Goal: Communication & Community: Answer question/provide support

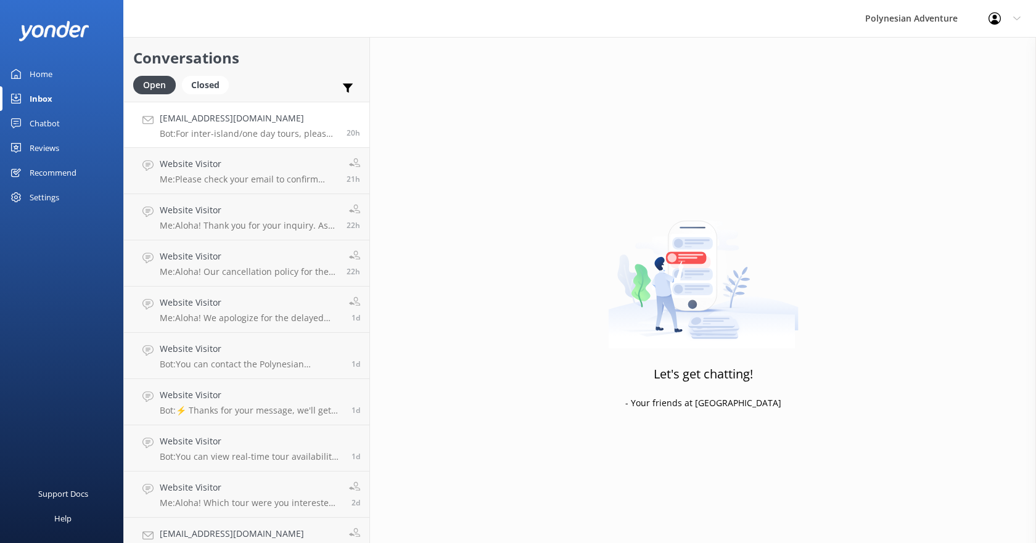
click at [221, 134] on p "Bot: For inter-island/one day tours, please arrive at the airport at least 90 m…" at bounding box center [249, 133] width 178 height 11
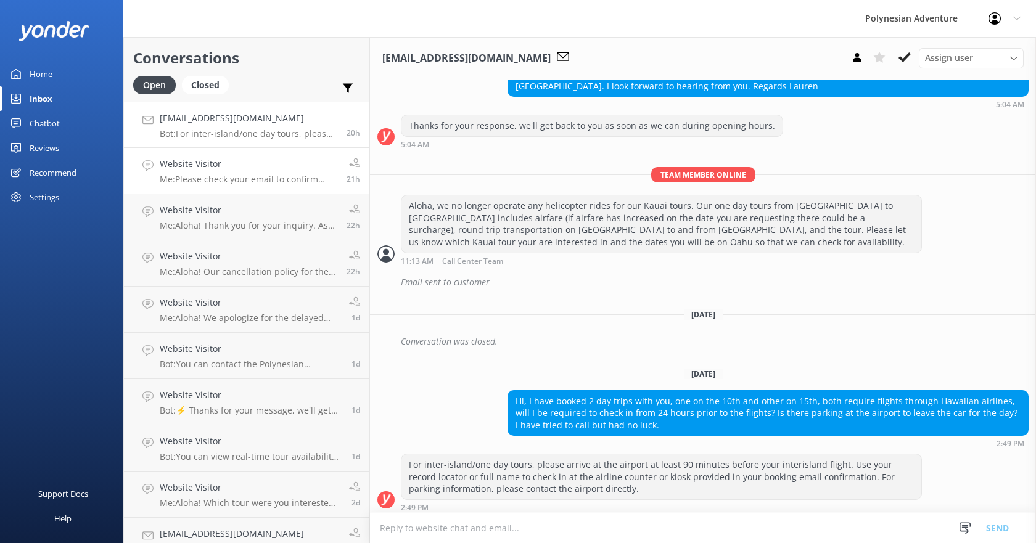
scroll to position [442, 0]
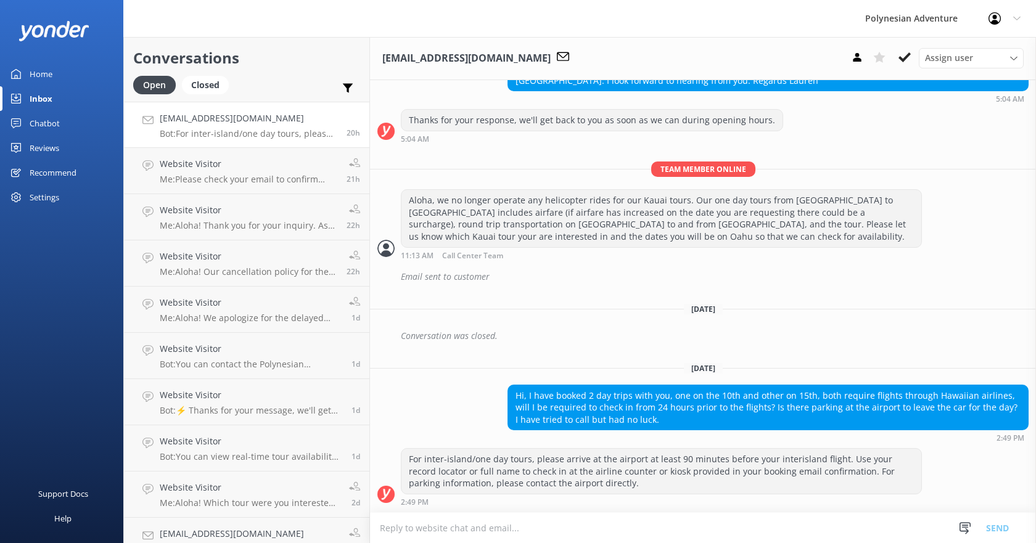
click at [223, 126] on div "[EMAIL_ADDRESS][DOMAIN_NAME] Bot: For inter-island/one day tours, please arrive…" at bounding box center [249, 125] width 178 height 27
click at [250, 142] on link "Website Visitor Bot: Sure! What would you like to know? Feel free to ask about …" at bounding box center [246, 125] width 245 height 46
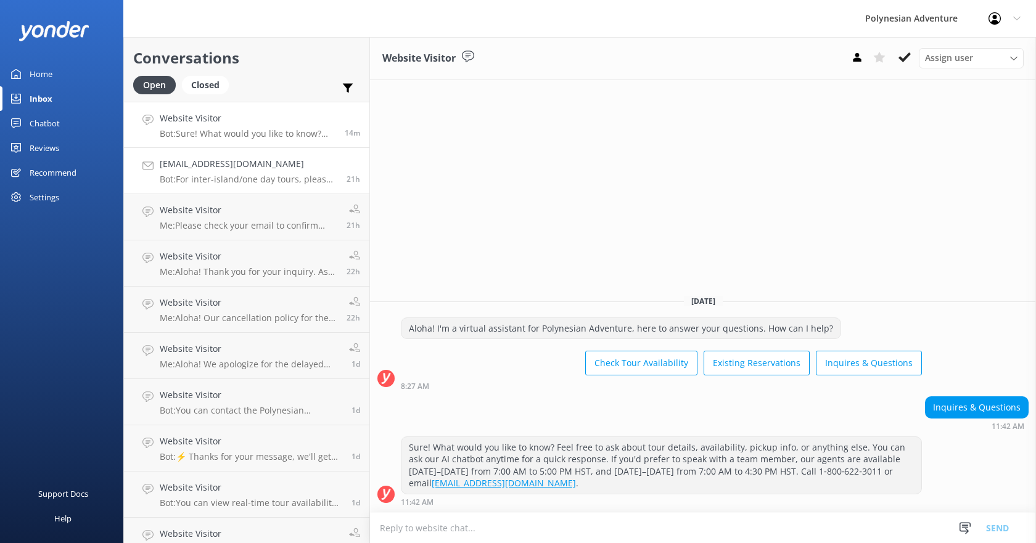
click at [285, 162] on h4 "[EMAIL_ADDRESS][DOMAIN_NAME]" at bounding box center [249, 164] width 178 height 14
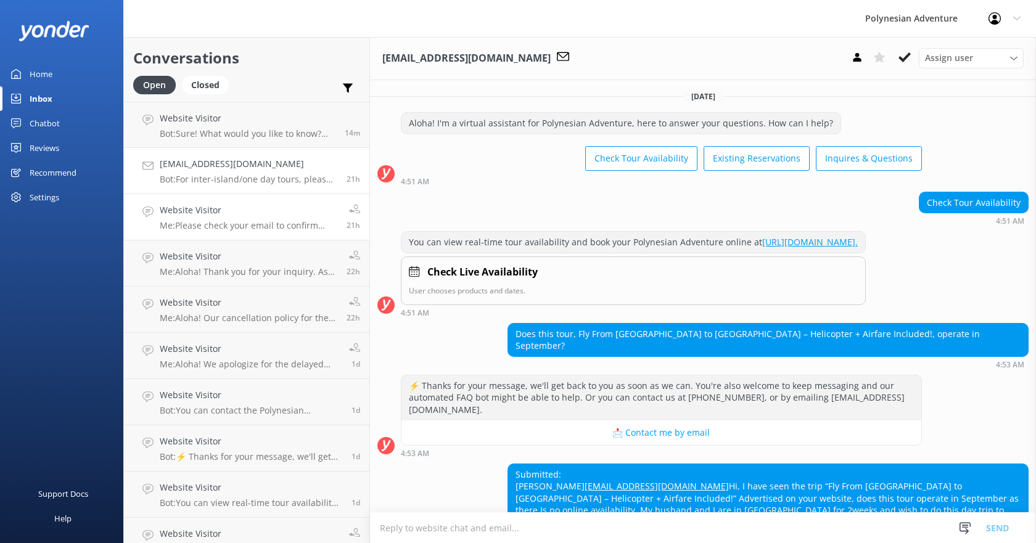
click at [251, 224] on p "Me: Please check your email to confirm your pickup details." at bounding box center [249, 225] width 178 height 11
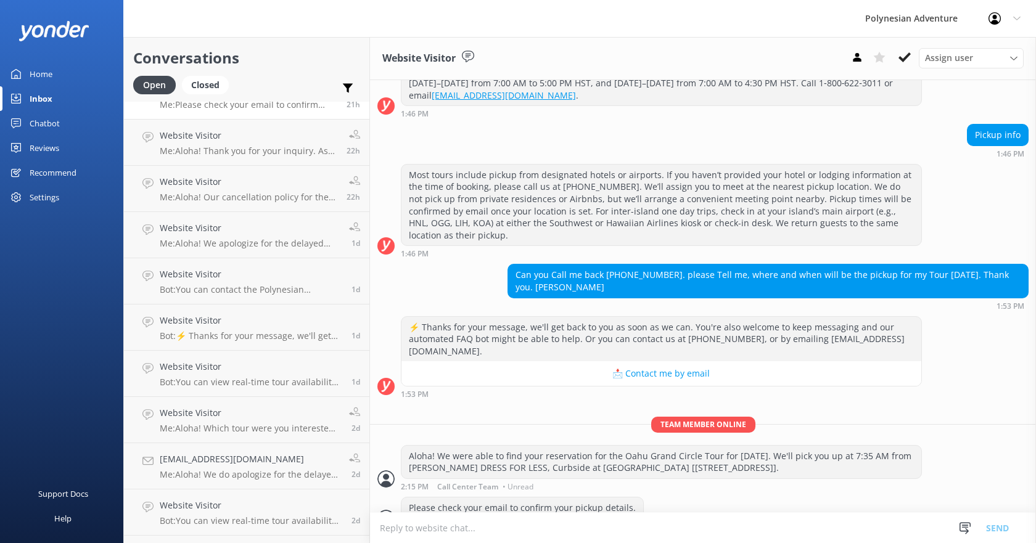
scroll to position [123, 0]
click at [237, 182] on h4 "Website Visitor" at bounding box center [249, 180] width 178 height 14
